Goal: Task Accomplishment & Management: Manage account settings

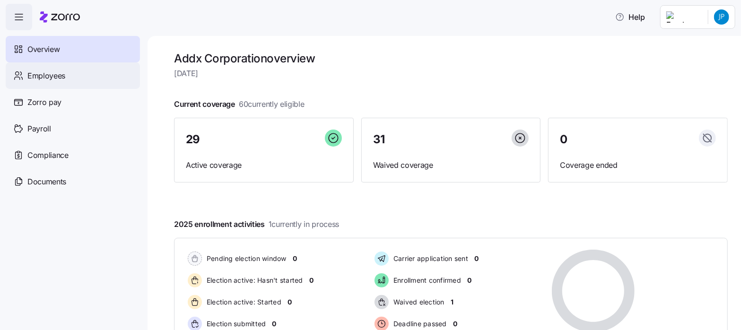
click at [48, 77] on span "Employees" at bounding box center [46, 76] width 38 height 12
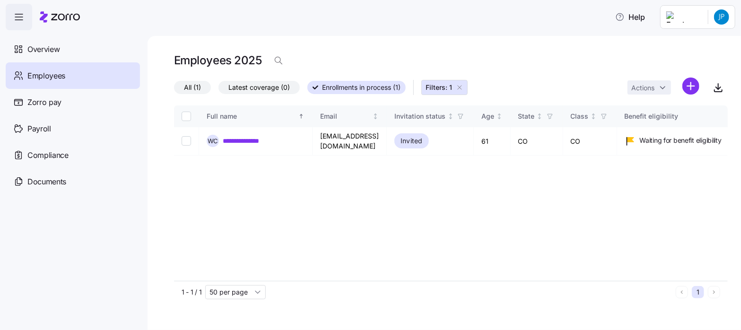
click at [462, 88] on icon "button" at bounding box center [460, 88] width 8 height 8
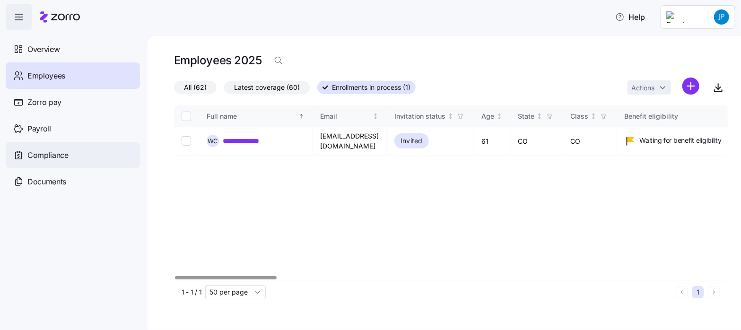
drag, startPoint x: 190, startPoint y: 86, endPoint x: 105, endPoint y: 151, distance: 108.0
click at [190, 86] on span "All (62)" at bounding box center [195, 87] width 23 height 12
click at [174, 90] on input "All (62)" at bounding box center [174, 90] width 0 height 0
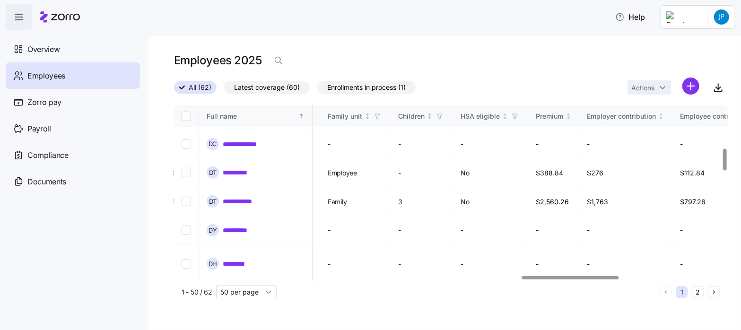
scroll to position [342, 1913]
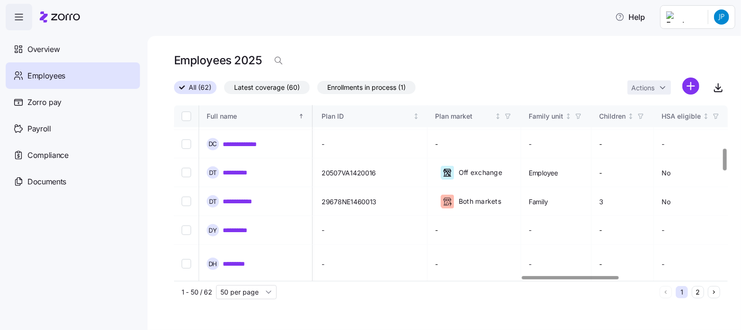
click at [598, 280] on div at bounding box center [570, 277] width 97 height 3
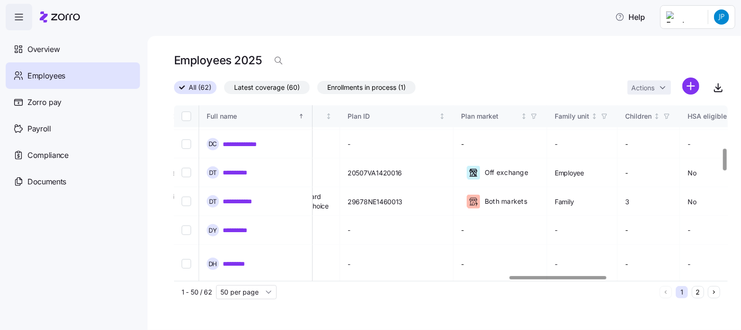
drag, startPoint x: 247, startPoint y: 237, endPoint x: 44, endPoint y: 232, distance: 202.6
click at [247, 293] on link "**********" at bounding box center [248, 297] width 51 height 9
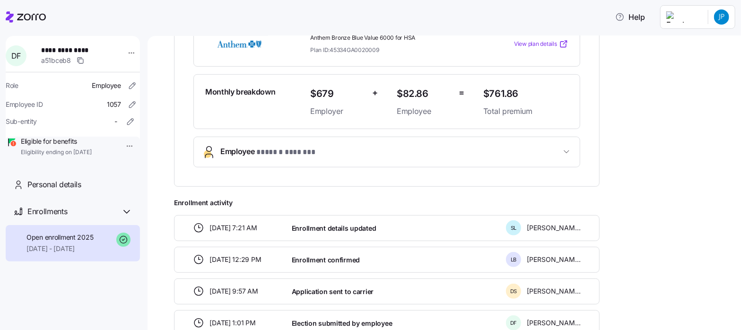
scroll to position [210, 0]
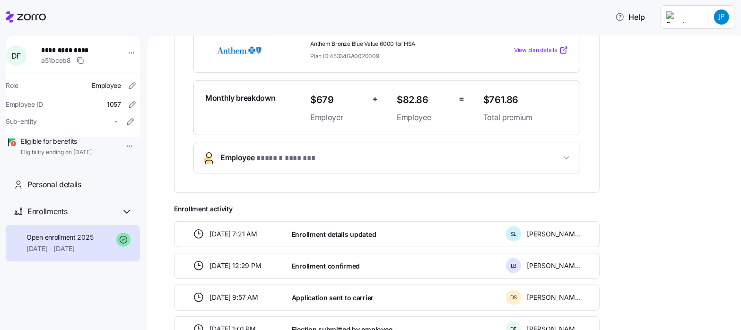
click at [567, 157] on icon "button" at bounding box center [567, 158] width 5 height 2
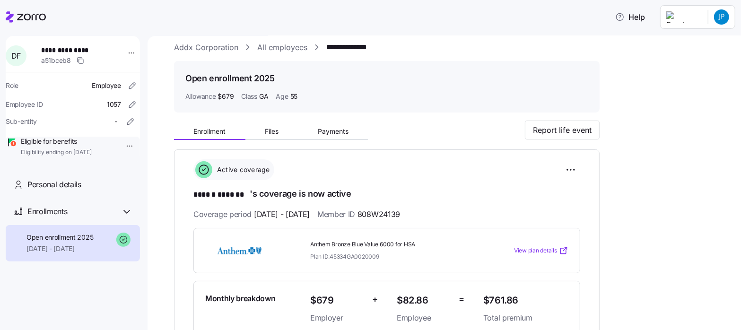
scroll to position [0, 0]
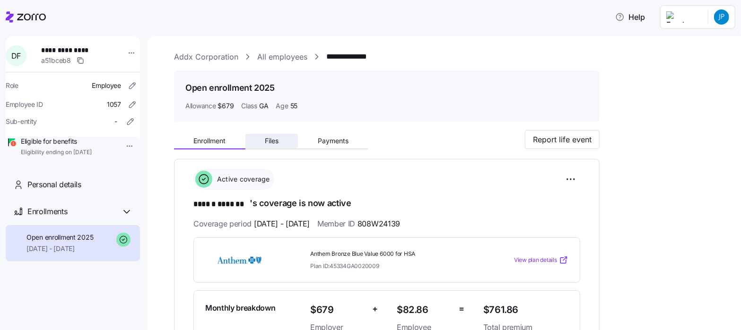
click at [274, 141] on span "Files" at bounding box center [272, 141] width 14 height 7
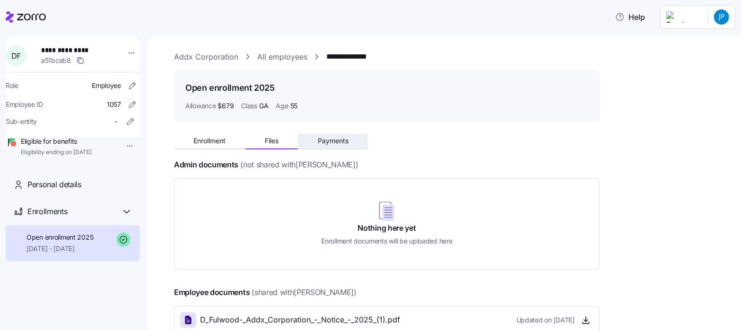
click at [329, 141] on span "Payments" at bounding box center [333, 141] width 31 height 7
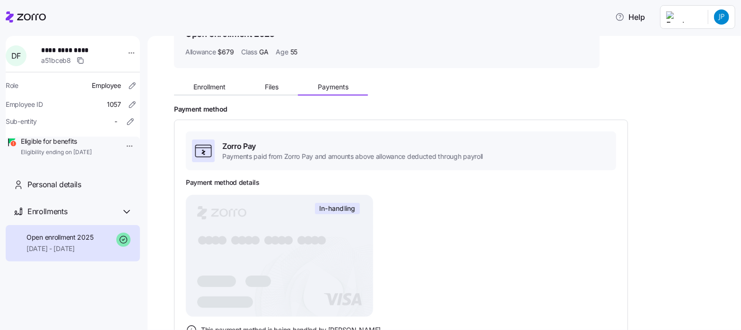
scroll to position [51, 0]
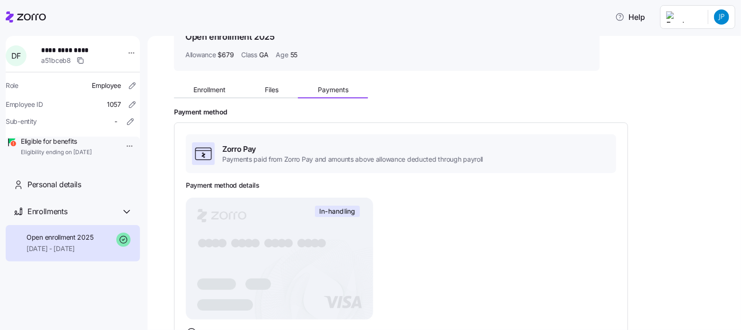
click at [119, 145] on html "**********" at bounding box center [370, 162] width 741 height 325
click at [436, 223] on html "**********" at bounding box center [370, 162] width 741 height 325
click at [125, 53] on html "**********" at bounding box center [370, 162] width 741 height 325
click at [485, 217] on html "**********" at bounding box center [370, 162] width 741 height 325
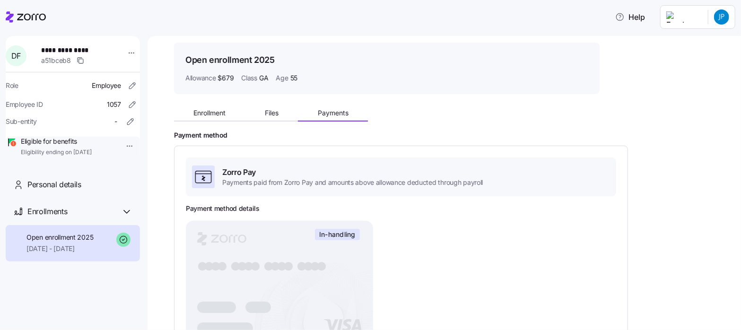
scroll to position [0, 0]
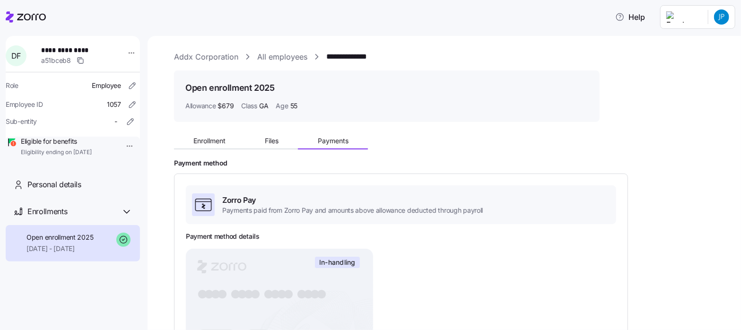
click at [34, 16] on icon at bounding box center [26, 16] width 40 height 11
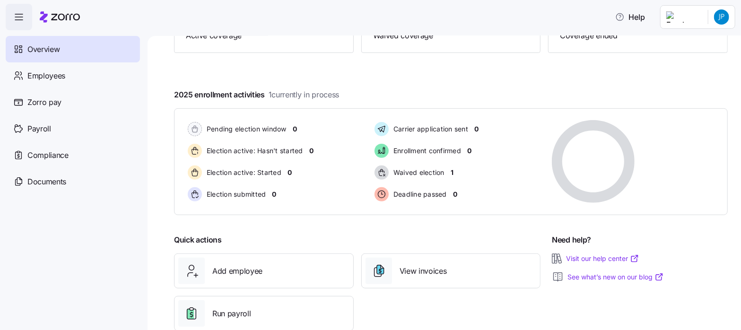
scroll to position [152, 0]
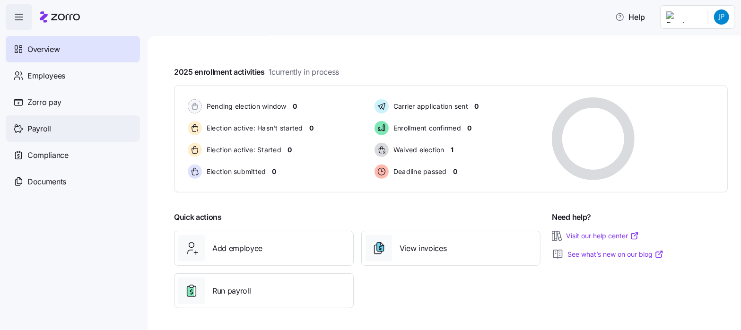
click at [35, 125] on span "Payroll" at bounding box center [39, 129] width 24 height 12
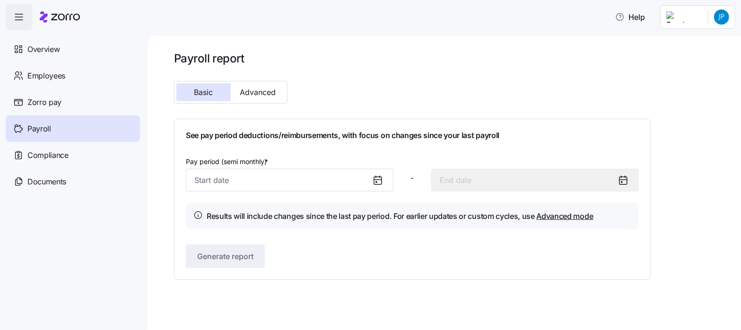
click at [376, 183] on icon at bounding box center [377, 180] width 11 height 11
click at [199, 182] on input "Pay period (semi monthly) *" at bounding box center [290, 180] width 208 height 23
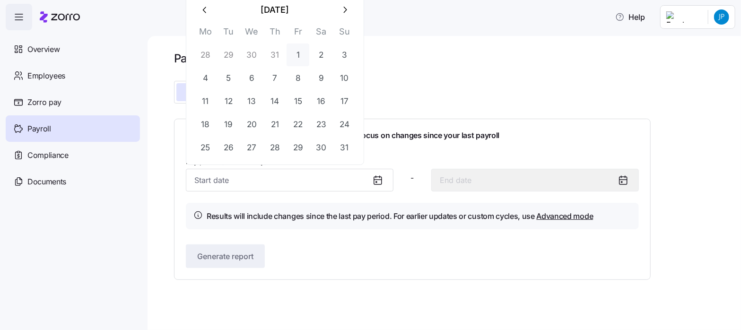
drag, startPoint x: 300, startPoint y: 54, endPoint x: 295, endPoint y: 56, distance: 5.5
click at [299, 54] on button "1" at bounding box center [298, 55] width 23 height 23
type input "August 1, 2025"
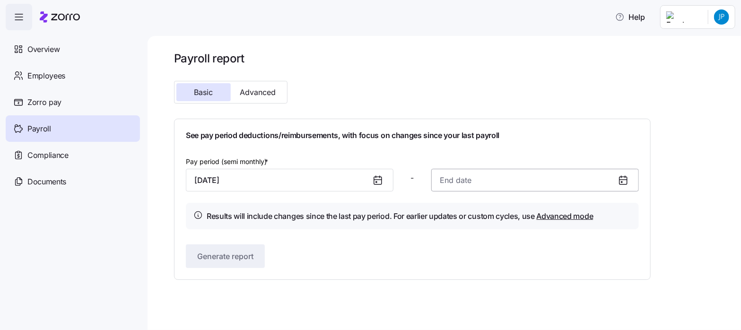
click at [438, 182] on input at bounding box center [536, 180] width 208 height 23
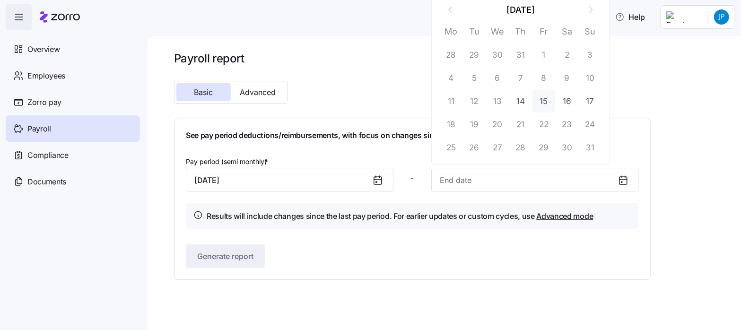
drag, startPoint x: 543, startPoint y: 100, endPoint x: 533, endPoint y: 106, distance: 11.3
click at [543, 100] on button "15" at bounding box center [544, 101] width 23 height 23
type input "August 15, 2025"
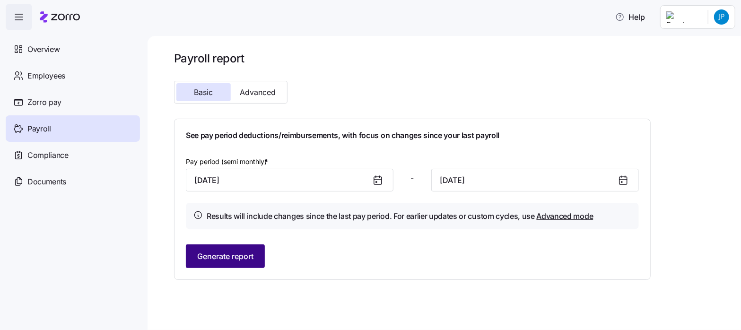
click at [216, 259] on span "Generate report" at bounding box center [225, 256] width 56 height 11
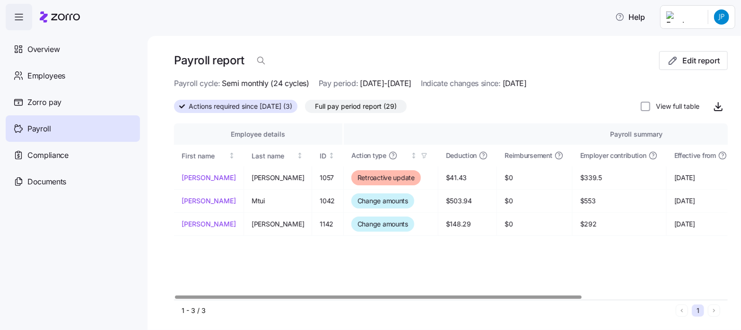
click at [190, 299] on div at bounding box center [378, 297] width 406 height 3
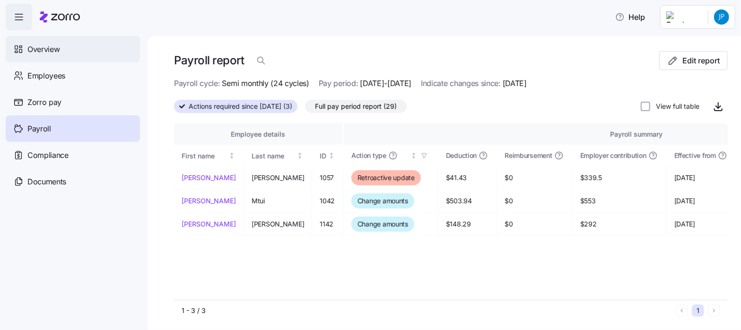
click at [44, 48] on span "Overview" at bounding box center [43, 50] width 32 height 12
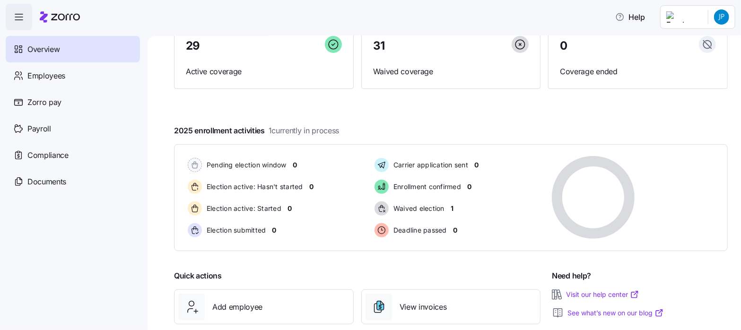
scroll to position [152, 0]
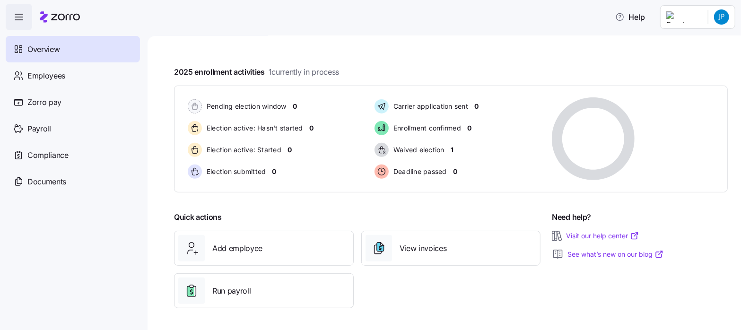
click at [596, 234] on link "Visit our help center" at bounding box center [602, 235] width 73 height 9
click at [47, 75] on span "Employees" at bounding box center [46, 76] width 38 height 12
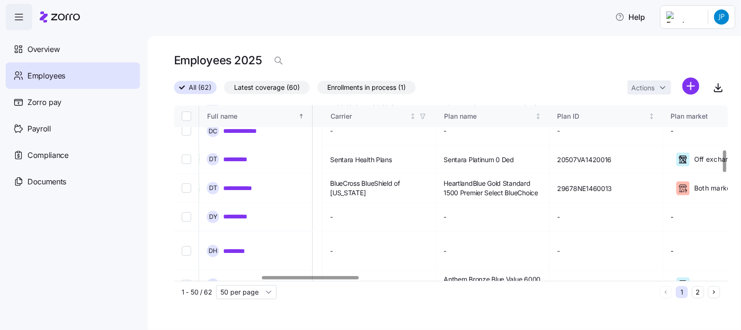
scroll to position [355, 171]
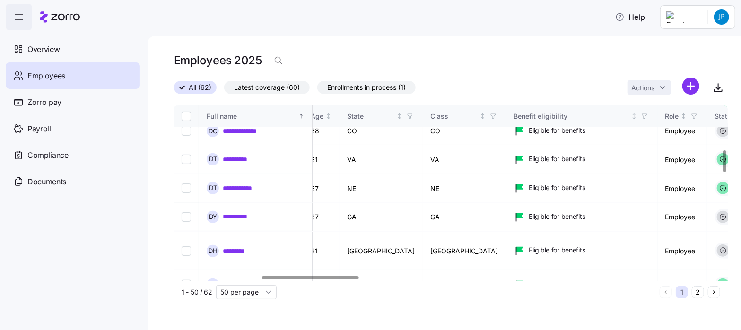
click at [262, 280] on div at bounding box center [310, 277] width 97 height 3
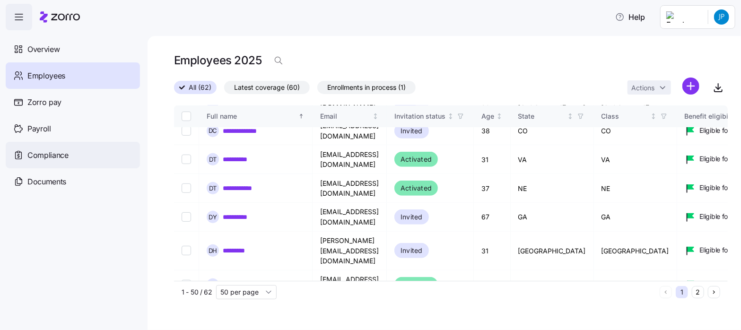
click at [46, 155] on span "Compliance" at bounding box center [47, 156] width 41 height 12
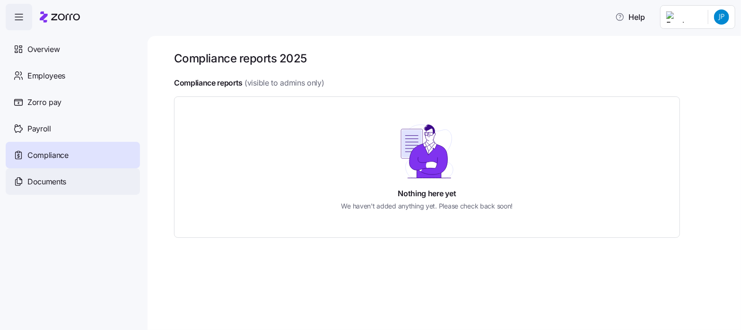
click at [53, 179] on span "Documents" at bounding box center [46, 182] width 39 height 12
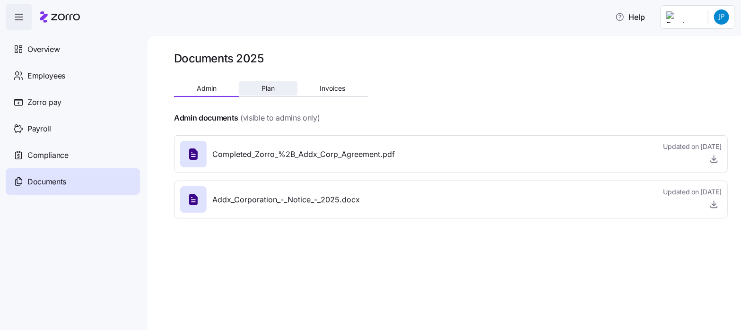
click at [268, 87] on span "Plan" at bounding box center [268, 88] width 13 height 7
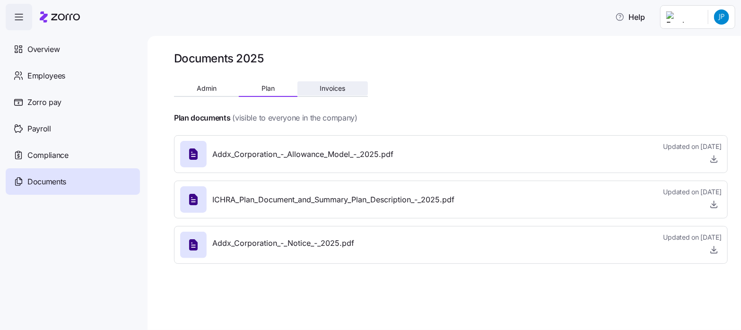
click at [338, 88] on span "Invoices" at bounding box center [333, 88] width 26 height 7
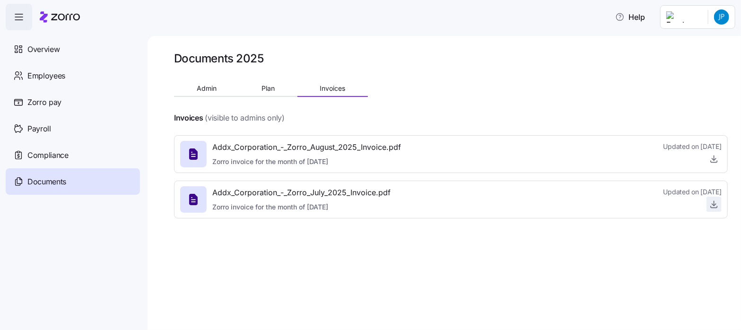
click at [715, 206] on icon "button" at bounding box center [714, 204] width 9 height 9
click at [711, 159] on icon "button" at bounding box center [714, 158] width 9 height 9
click at [723, 17] on html "Help Overview Employees Zorro pay Payroll Compliance Documents Documents 2025 A…" at bounding box center [370, 162] width 741 height 325
click at [688, 95] on div "Log out" at bounding box center [684, 96] width 37 height 10
